Goal: Book appointment/travel/reservation

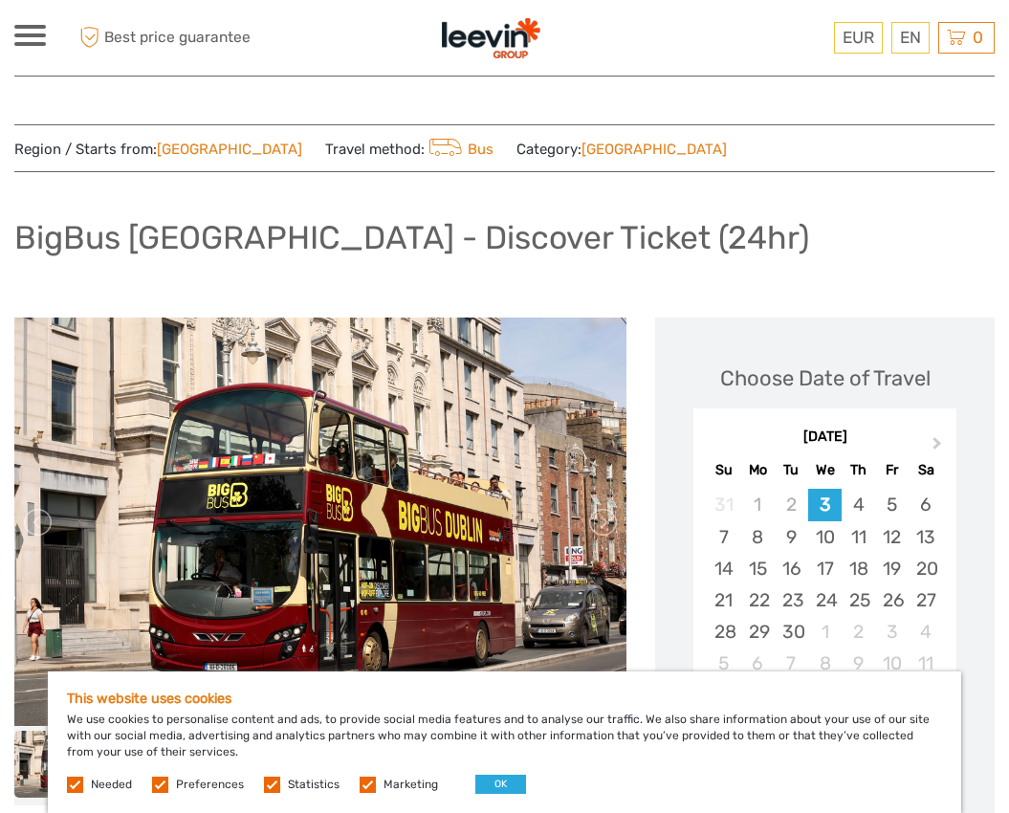
click at [497, 50] on img at bounding box center [490, 37] width 101 height 47
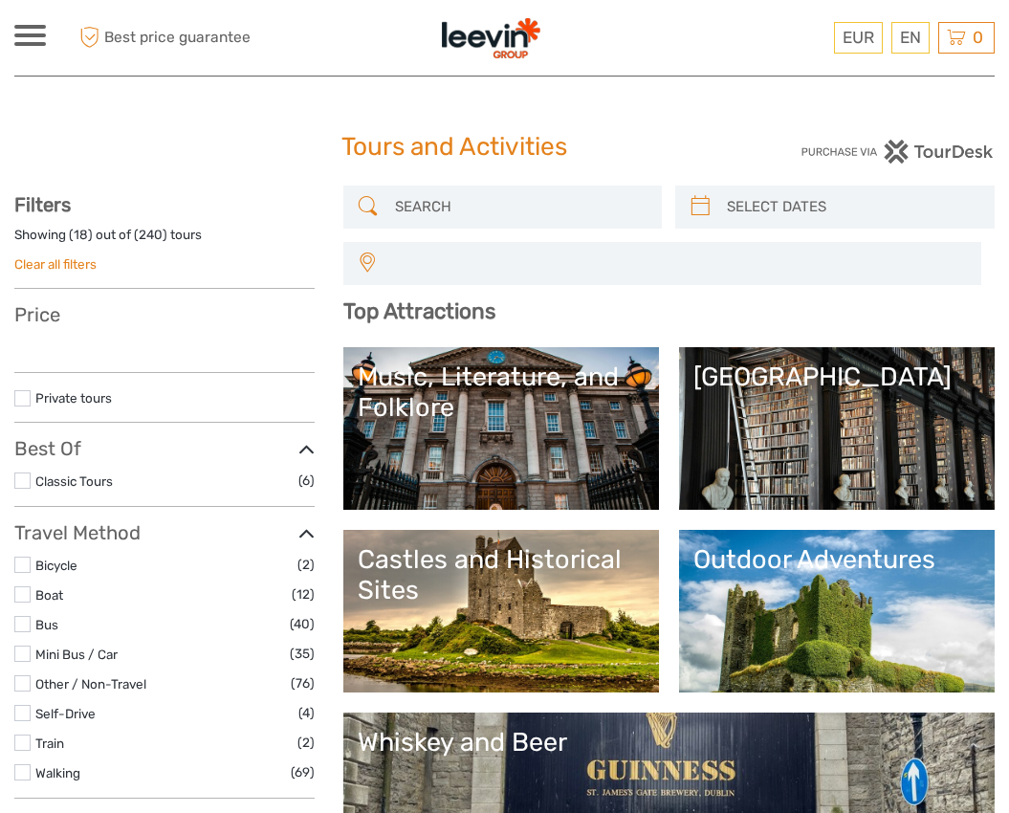
select select
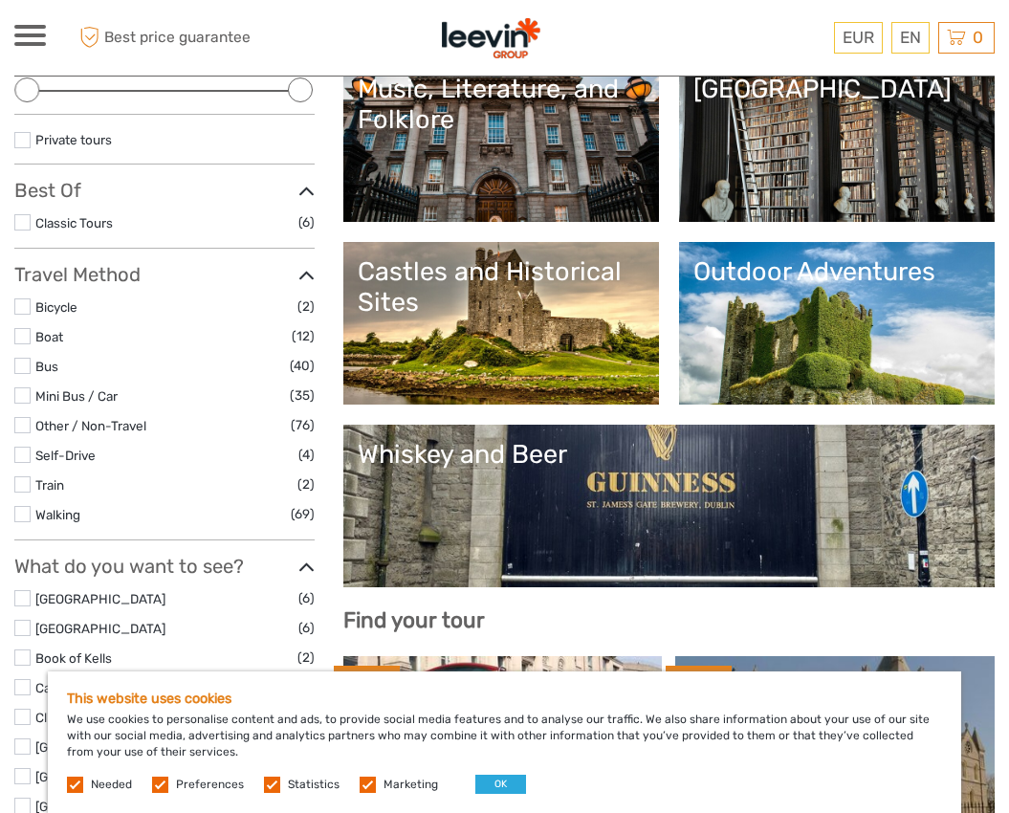
scroll to position [383, 0]
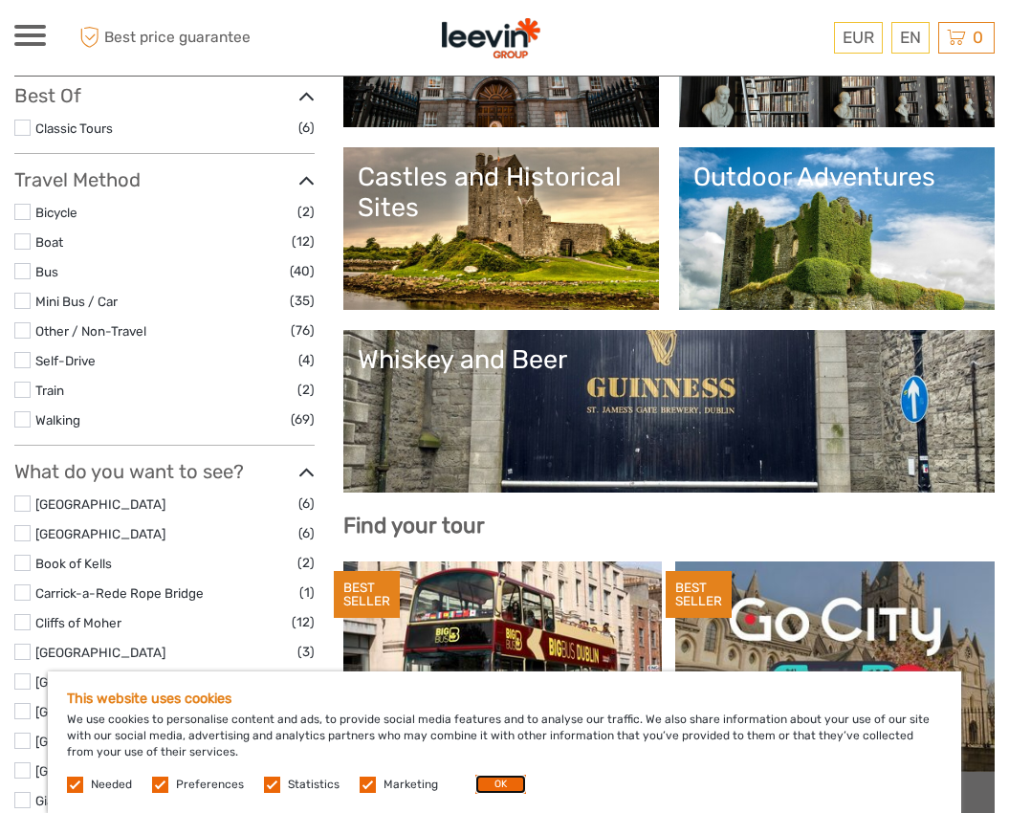
click at [499, 792] on button "OK" at bounding box center [500, 784] width 51 height 19
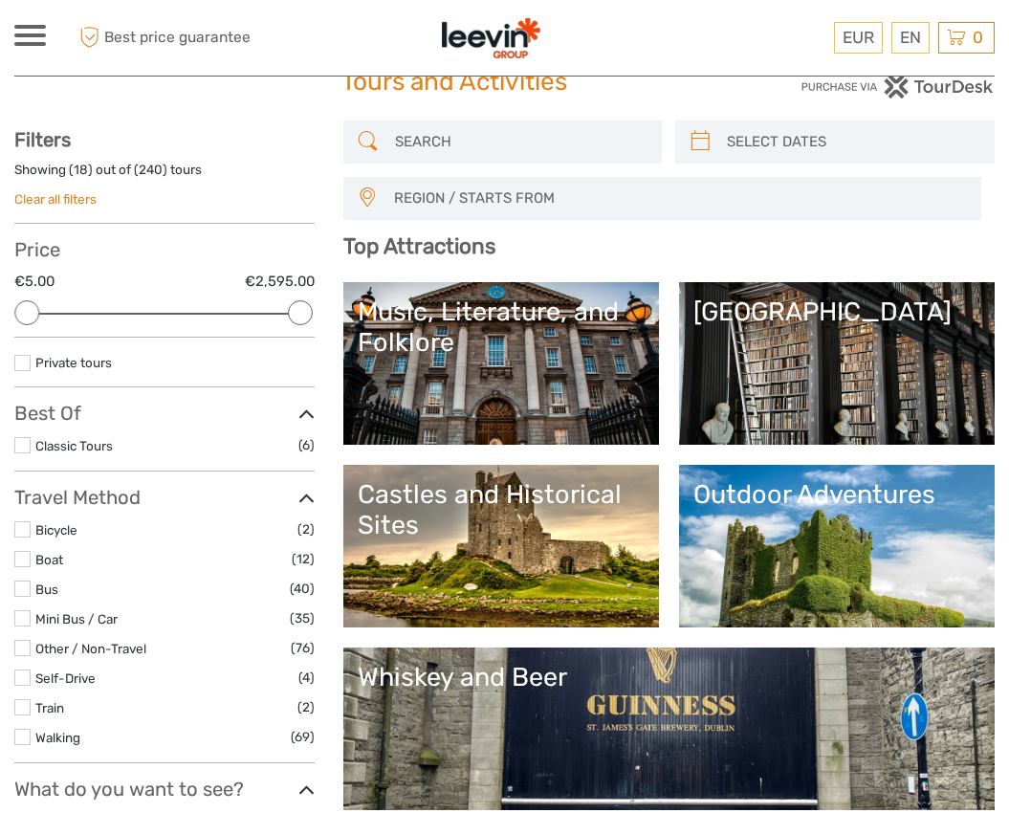
scroll to position [0, 0]
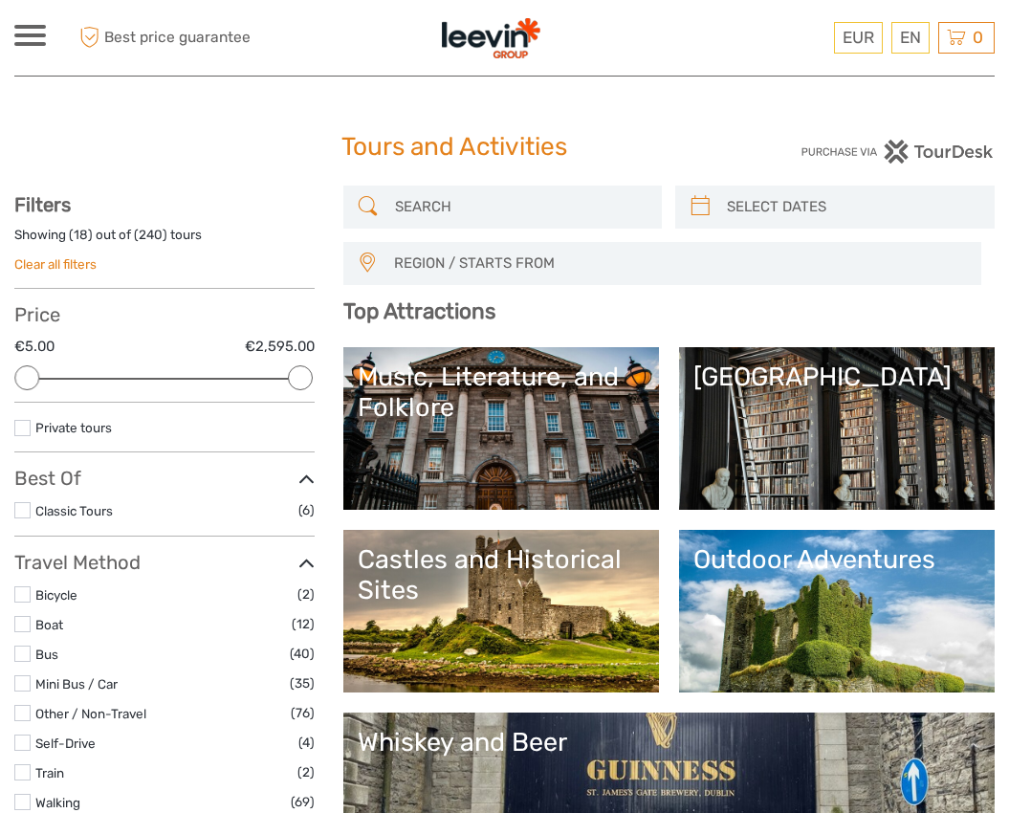
click at [33, 40] on div at bounding box center [30, 35] width 32 height 21
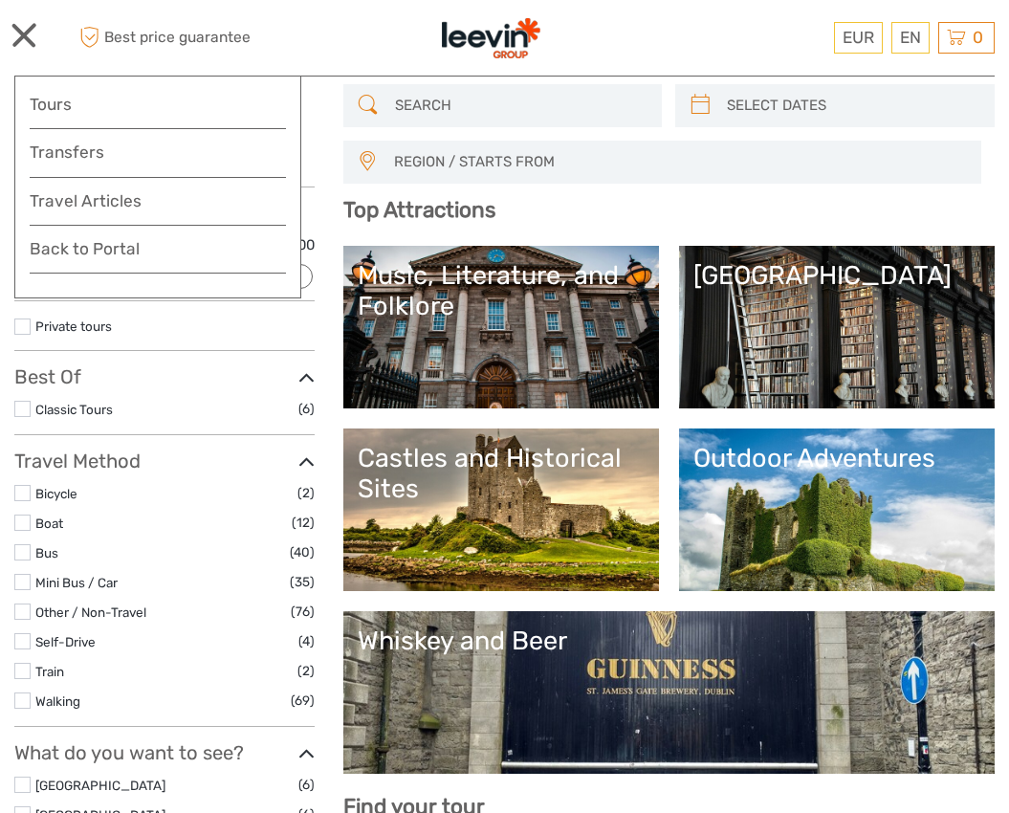
scroll to position [96, 0]
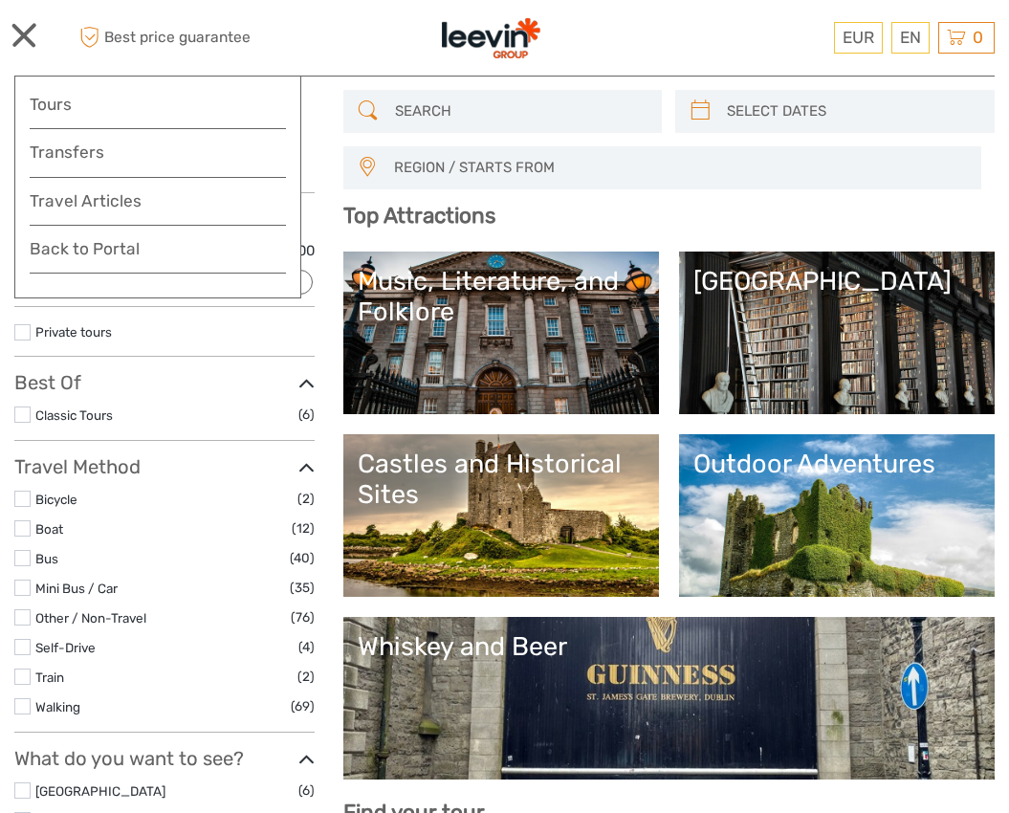
click at [512, 335] on link "Music, Literature, and Folklore" at bounding box center [501, 333] width 287 height 134
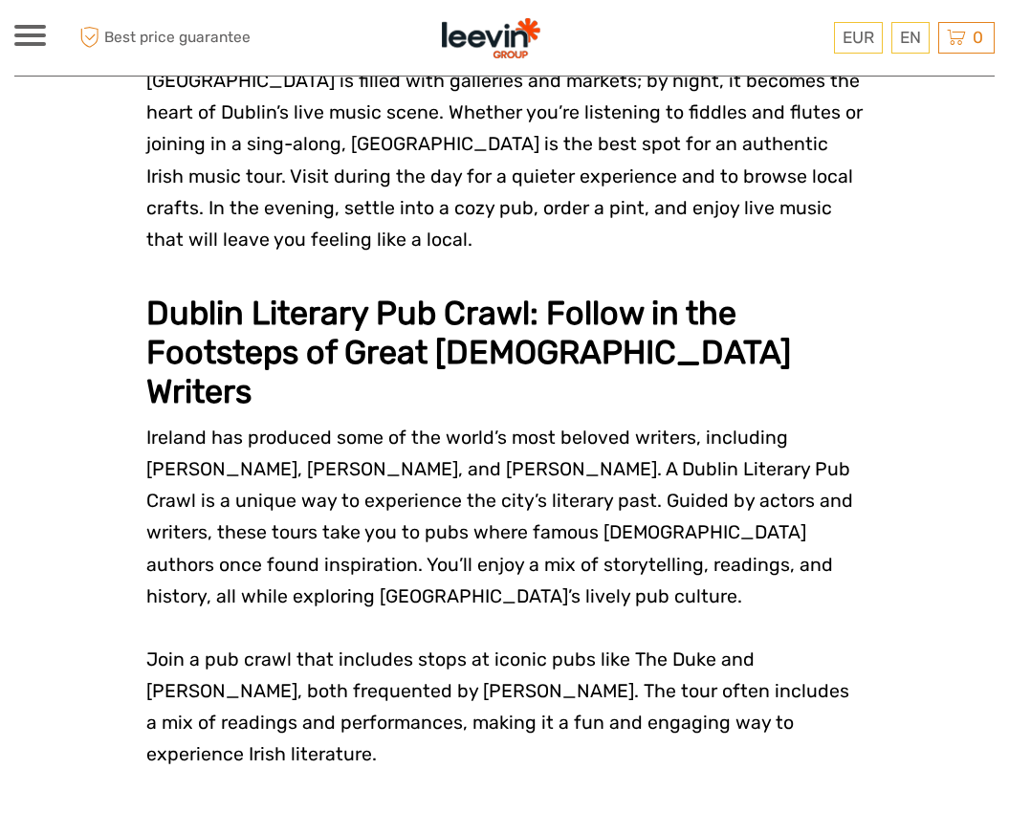
scroll to position [2296, 0]
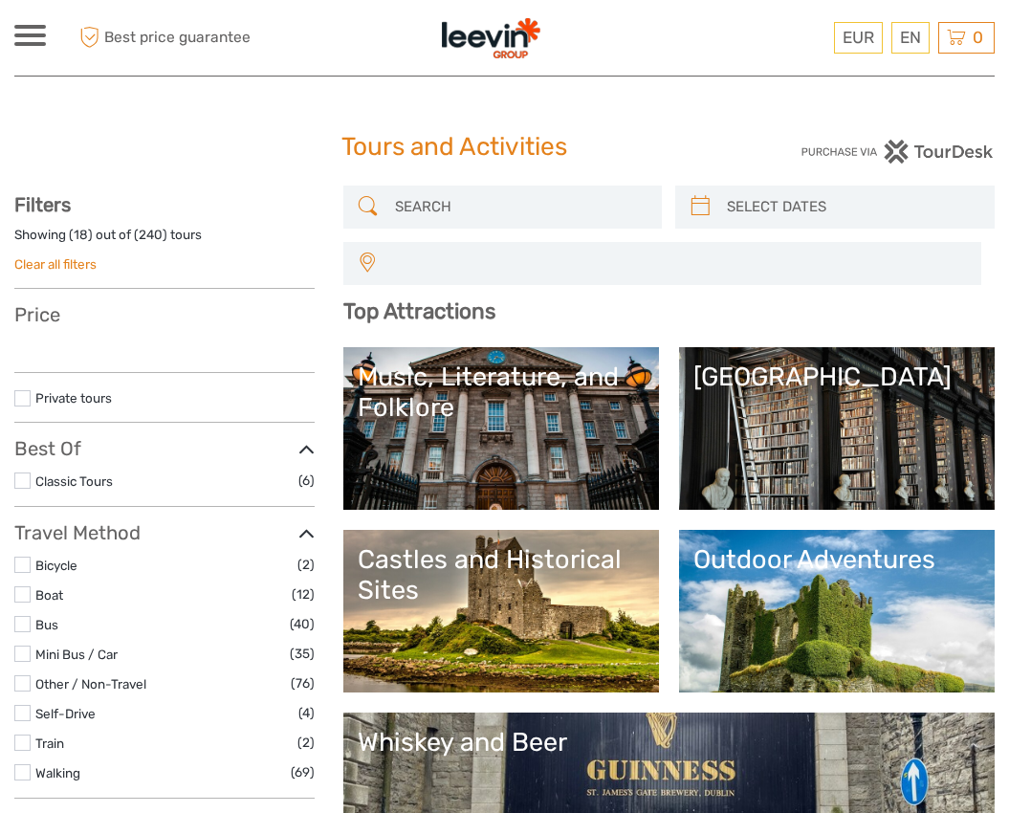
select select
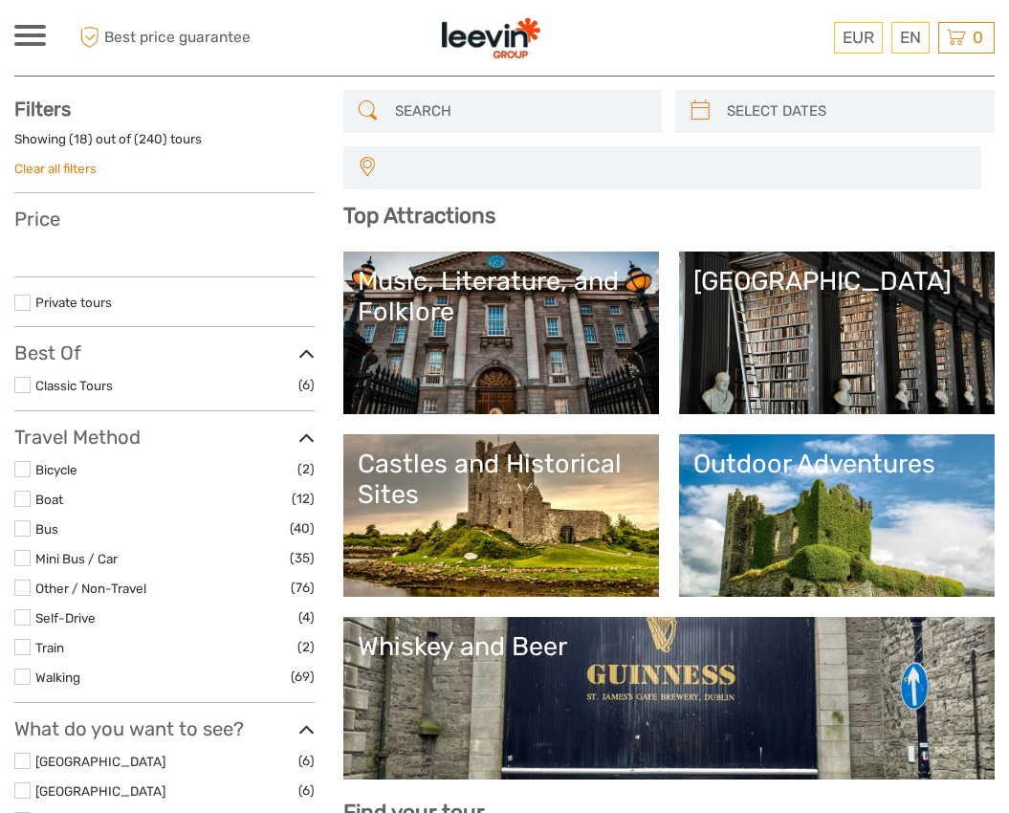
select select
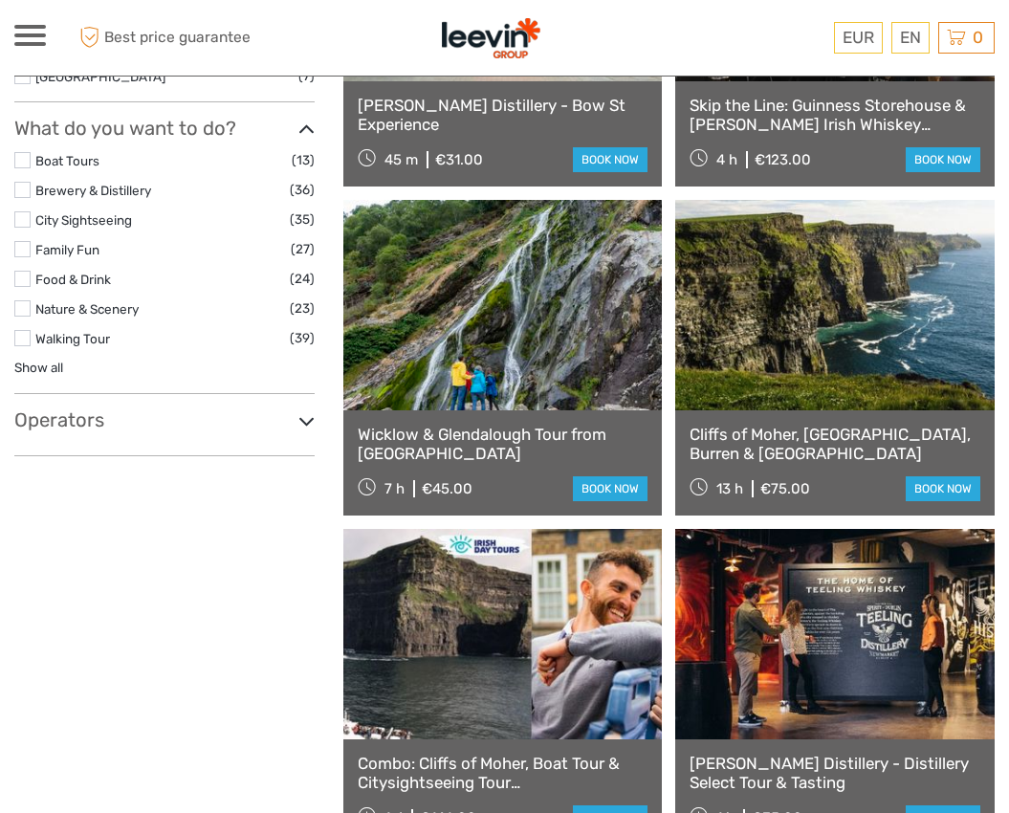
scroll to position [1435, 0]
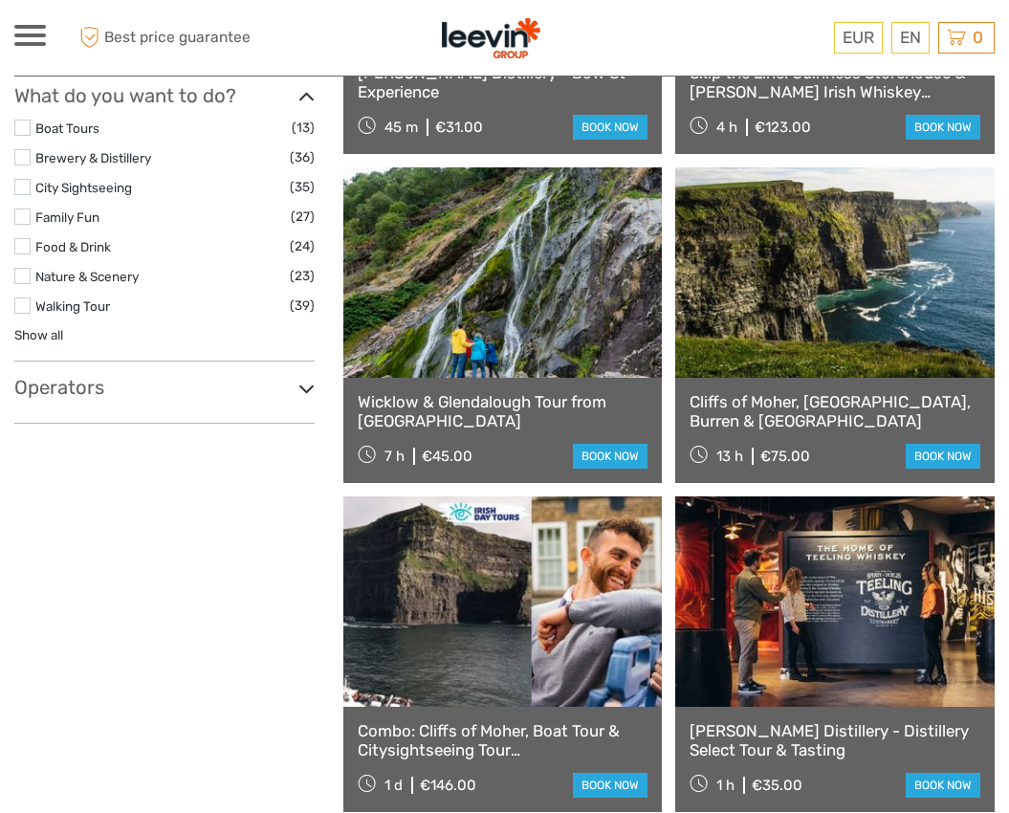
click at [473, 328] on link at bounding box center [503, 272] width 320 height 210
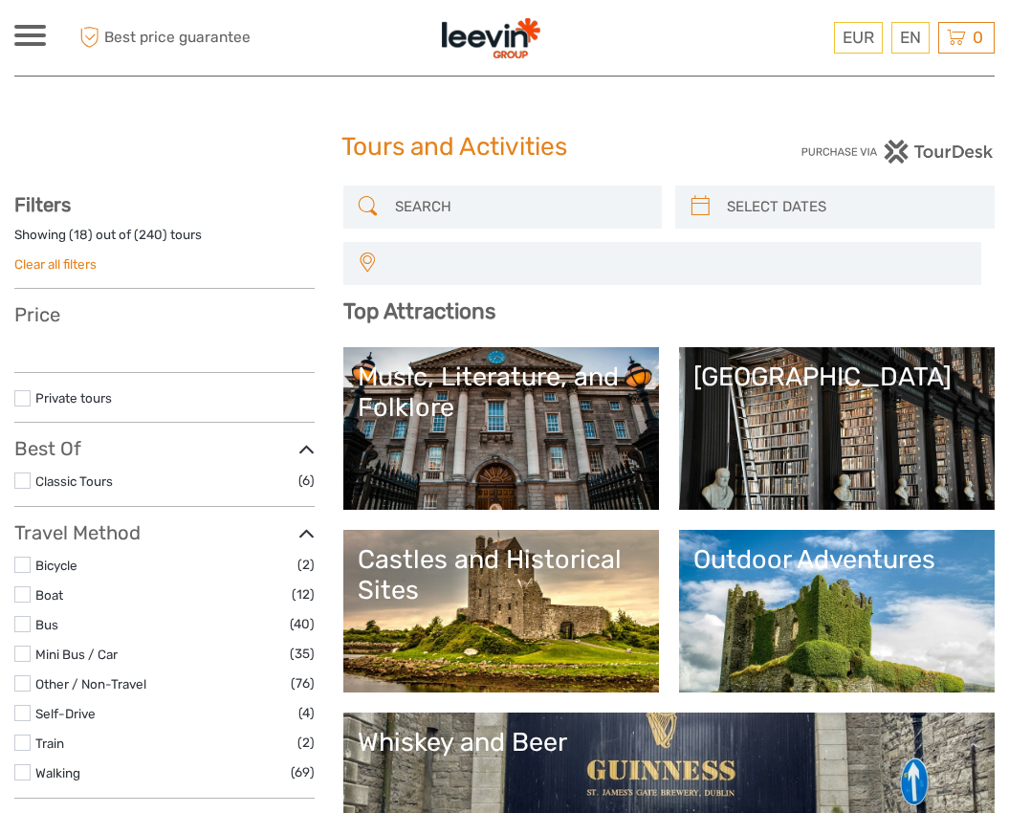
select select
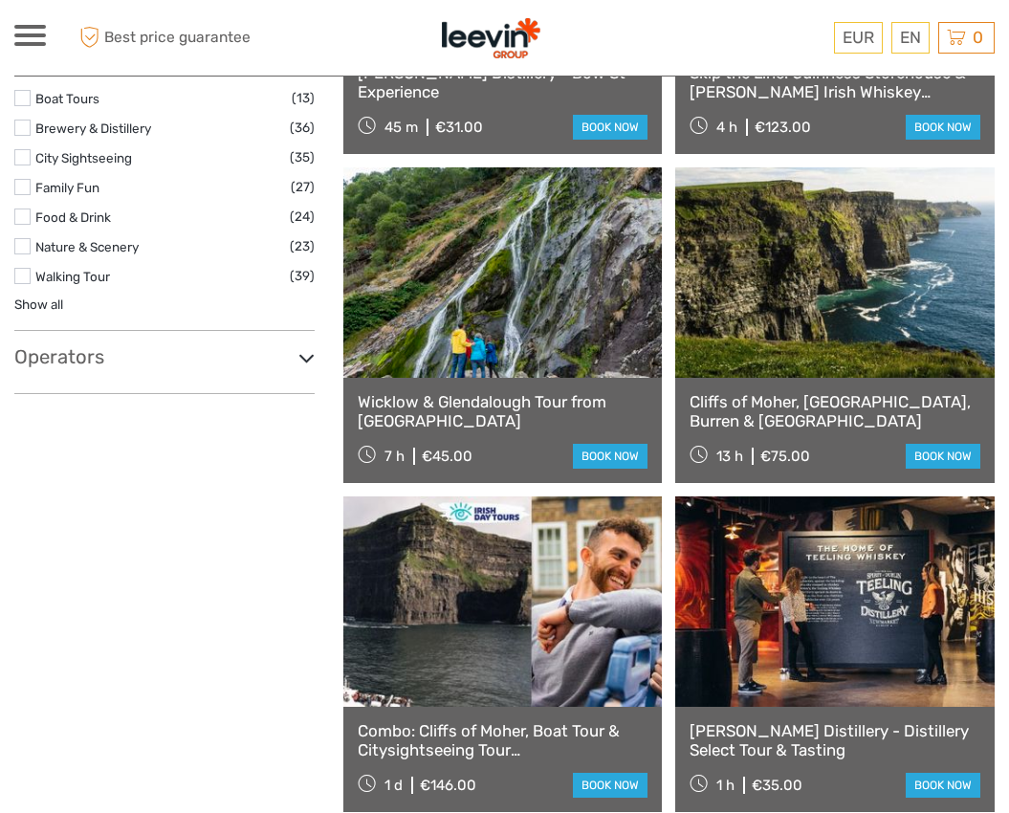
select select
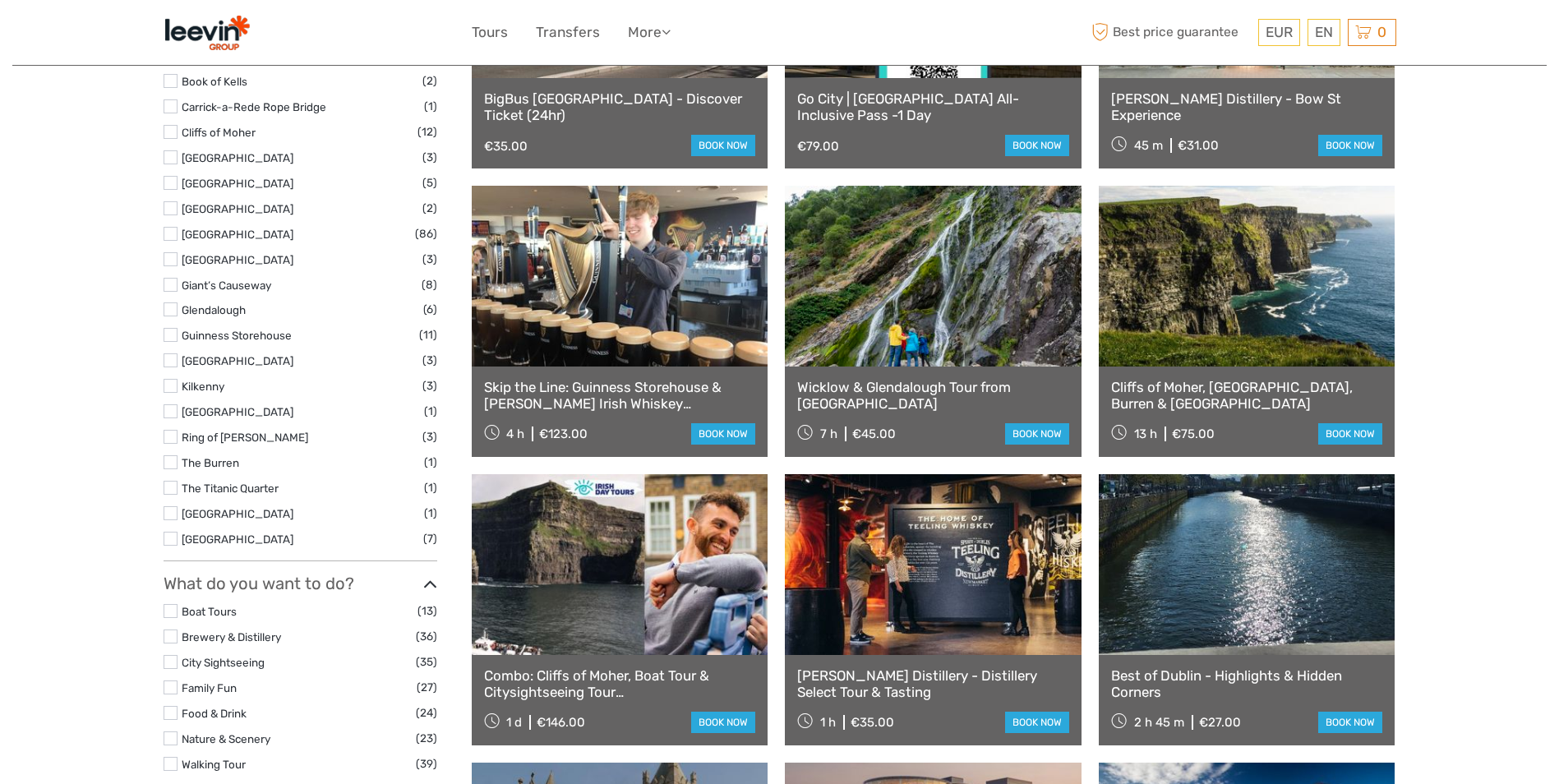
scroll to position [739, 0]
